Goal: Information Seeking & Learning: Learn about a topic

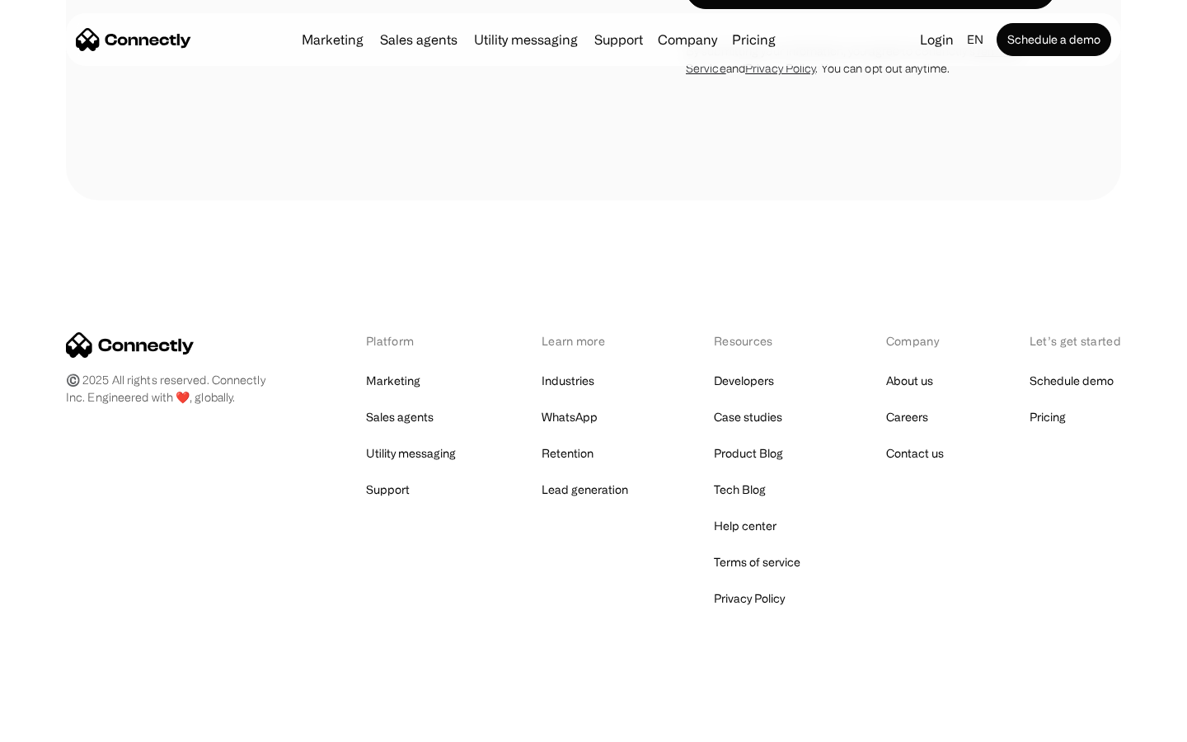
scroll to position [3118, 0]
